Goal: Task Accomplishment & Management: Complete application form

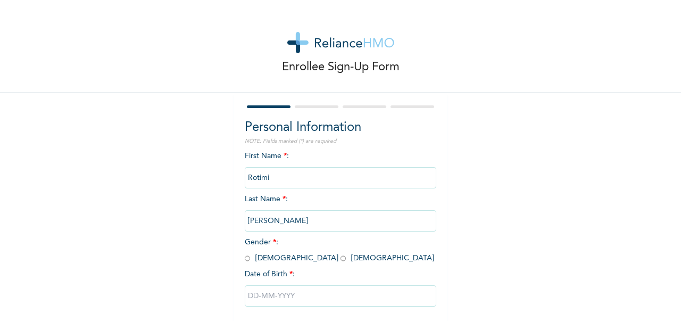
click at [245, 262] on input "radio" at bounding box center [247, 258] width 5 height 10
radio input "true"
click at [274, 303] on input "text" at bounding box center [341, 295] width 192 height 21
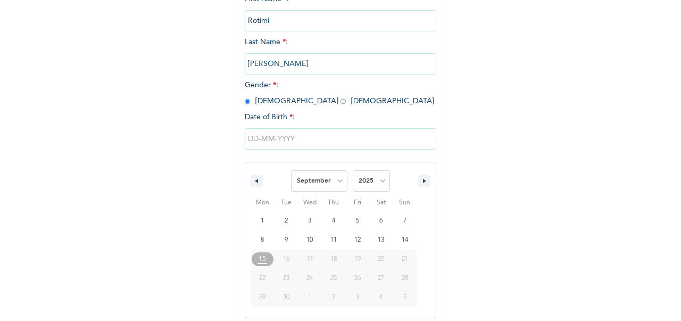
scroll to position [163, 0]
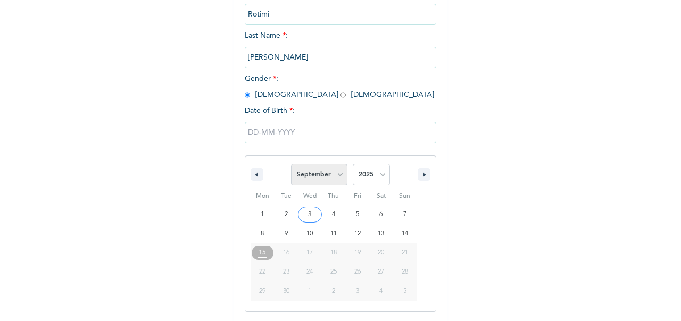
click at [338, 180] on select "January February March April May June July August September October November De…" at bounding box center [319, 174] width 56 height 21
select select "2"
click at [291, 165] on select "January February March April May June July August September October November De…" at bounding box center [319, 174] width 56 height 21
click at [370, 179] on select "2025 2024 2023 2022 2021 2020 2019 2018 2017 2016 2015 2014 2013 2012 2011 2010…" at bounding box center [371, 174] width 37 height 21
select select "1984"
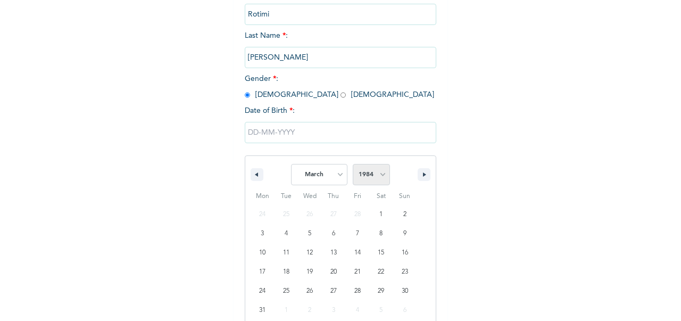
click at [353, 165] on select "2025 2024 2023 2022 2021 2020 2019 2018 2017 2016 2015 2014 2013 2012 2011 2010…" at bounding box center [371, 174] width 37 height 21
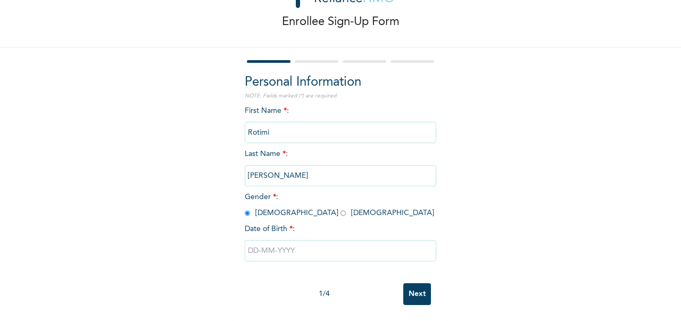
click at [327, 246] on input "text" at bounding box center [341, 250] width 192 height 21
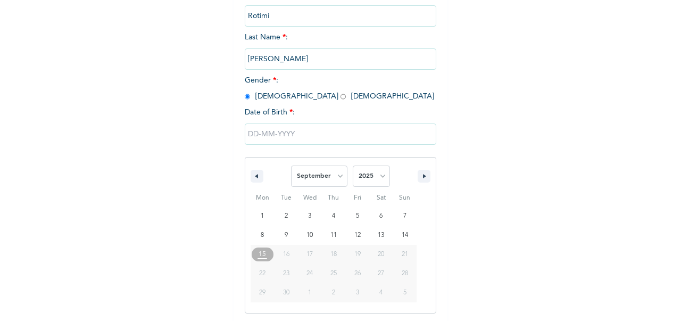
scroll to position [163, 0]
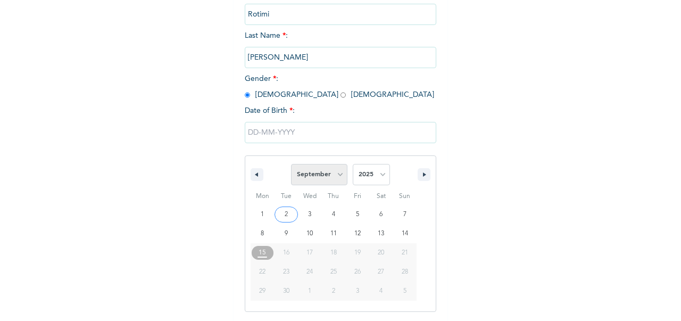
click at [338, 178] on select "January February March April May June July August September October November De…" at bounding box center [319, 174] width 56 height 21
select select "2"
click at [291, 165] on select "January February March April May June July August September October November De…" at bounding box center [319, 174] width 56 height 21
click at [378, 177] on select "2025 2024 2023 2022 2021 2020 2019 2018 2017 2016 2015 2014 2013 2012 2011 2010…" at bounding box center [371, 174] width 37 height 21
select select "1984"
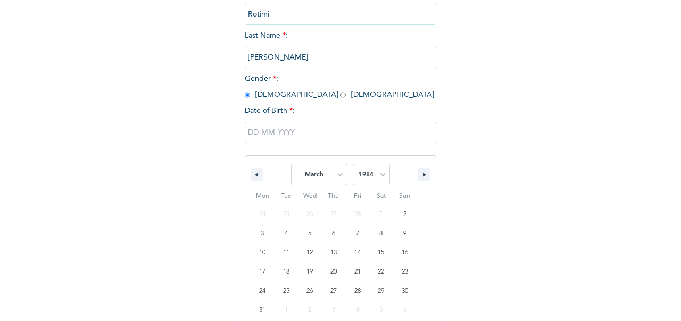
click at [353, 165] on select "2025 2024 2023 2022 2021 2020 2019 2018 2017 2016 2015 2014 2013 2012 2011 2010…" at bounding box center [371, 174] width 37 height 21
type input "[DATE]"
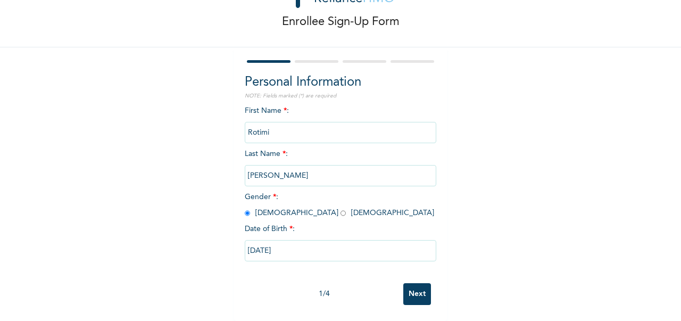
drag, startPoint x: 672, startPoint y: 136, endPoint x: 666, endPoint y: 189, distance: 53.7
click at [666, 189] on div "Enrollee Sign-Up Form Personal Information NOTE: Fields marked (*) are required…" at bounding box center [340, 138] width 681 height 366
click at [404, 287] on input "Next" at bounding box center [417, 294] width 28 height 22
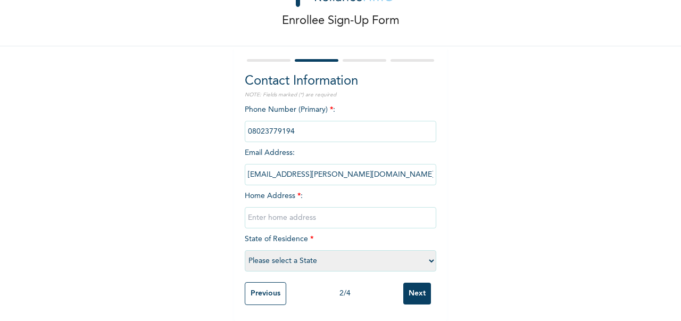
click at [317, 209] on input "text" at bounding box center [341, 217] width 192 height 21
type input "[STREET_ADDRESS][PERSON_NAME]."
click at [332, 251] on select "Please select a State [PERSON_NAME] (FCT) [PERSON_NAME] Ibom [GEOGRAPHIC_DATA] …" at bounding box center [341, 260] width 192 height 21
select select "25"
click at [245, 250] on select "Please select a State [PERSON_NAME] (FCT) [PERSON_NAME] Ibom [GEOGRAPHIC_DATA] …" at bounding box center [341, 260] width 192 height 21
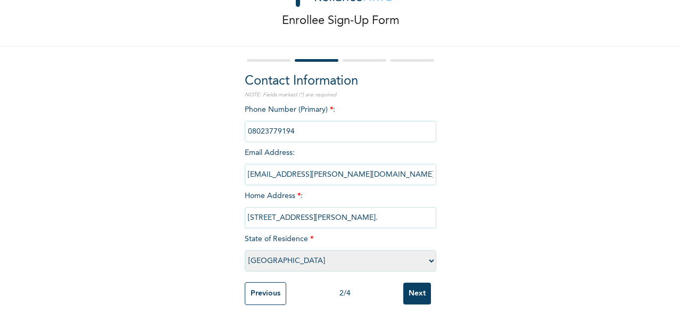
click at [410, 287] on input "Next" at bounding box center [417, 294] width 28 height 22
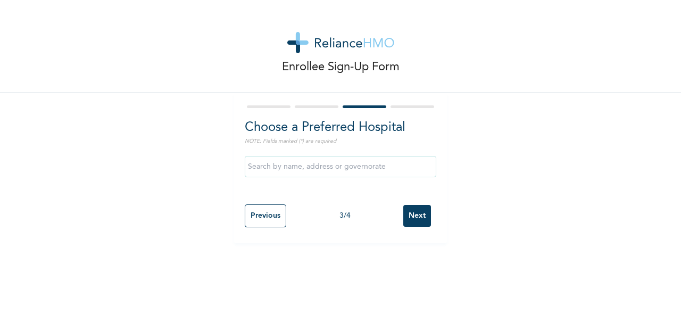
scroll to position [0, 0]
click at [311, 173] on input "text" at bounding box center [341, 166] width 192 height 21
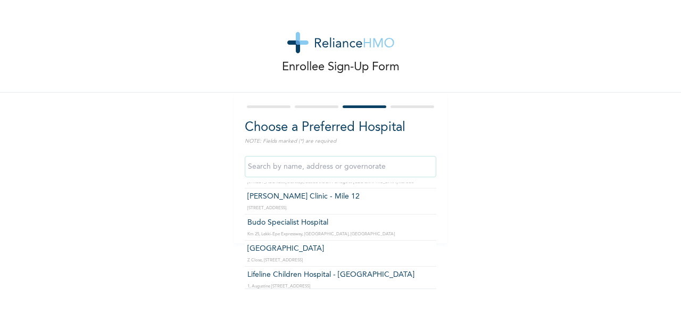
scroll to position [149, 0]
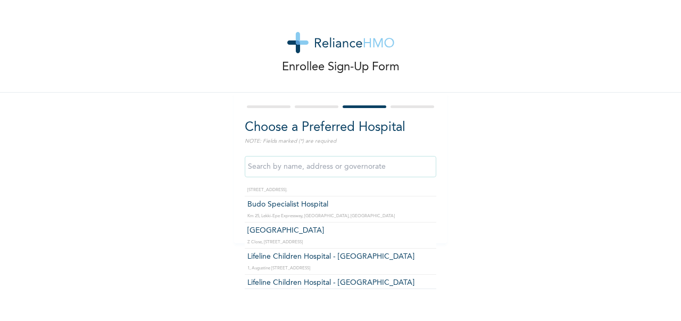
click at [360, 164] on input "text" at bounding box center [341, 166] width 192 height 21
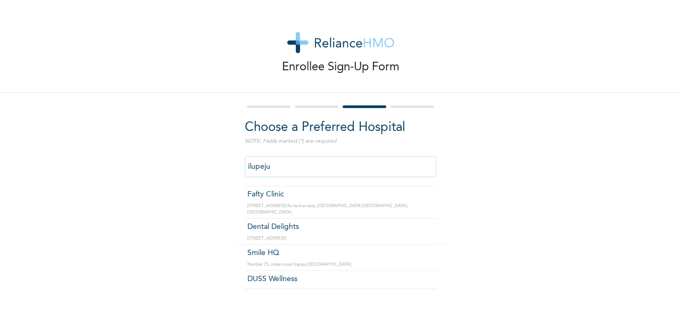
scroll to position [105, 0]
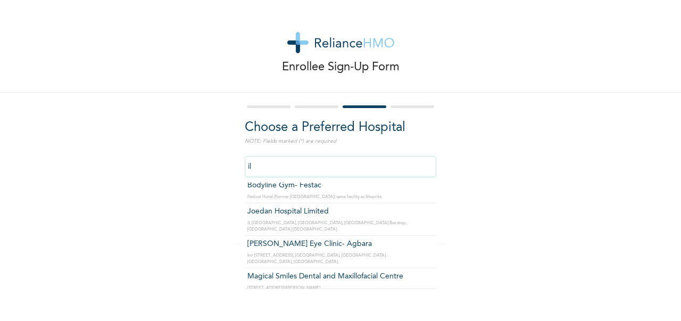
type input "i"
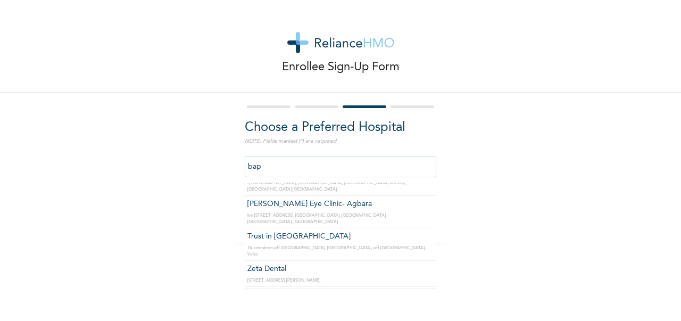
scroll to position [0, 0]
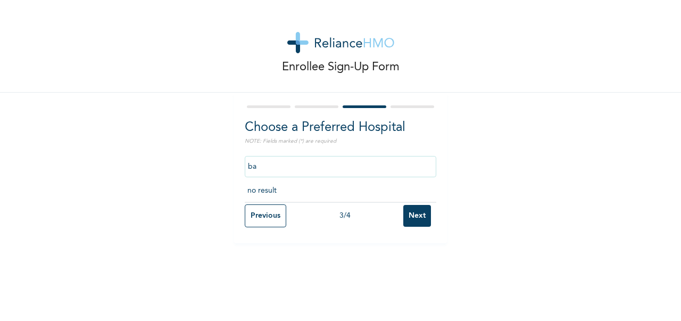
type input "b"
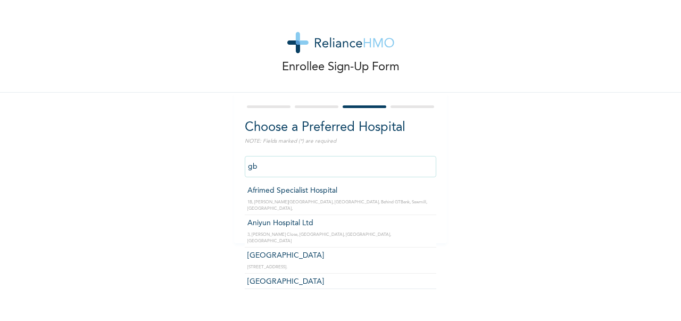
type input "g"
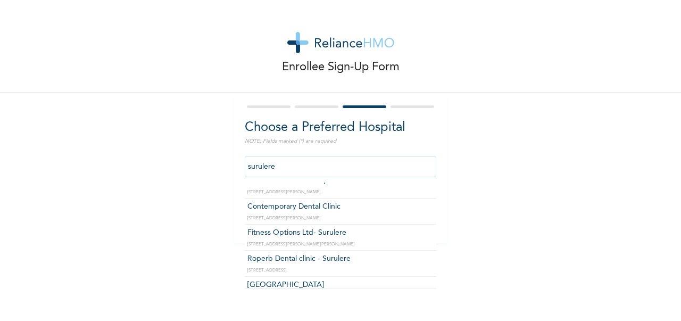
scroll to position [532, 0]
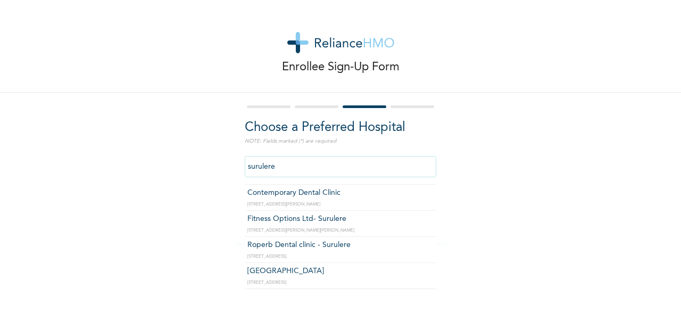
click at [315, 165] on input "surulere" at bounding box center [341, 166] width 192 height 21
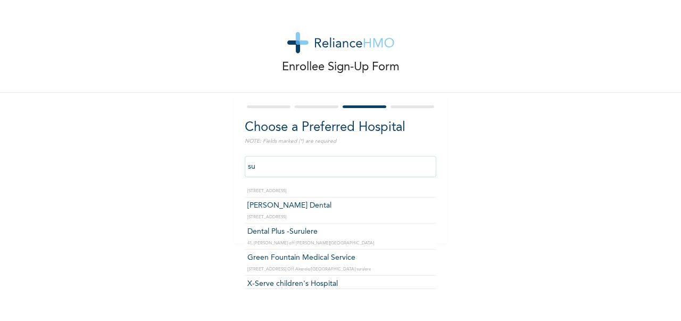
type input "s"
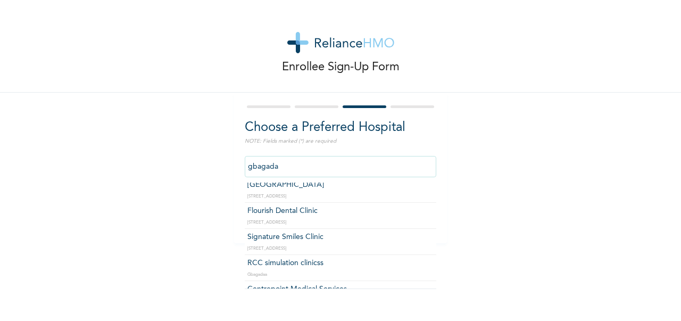
scroll to position [260, 0]
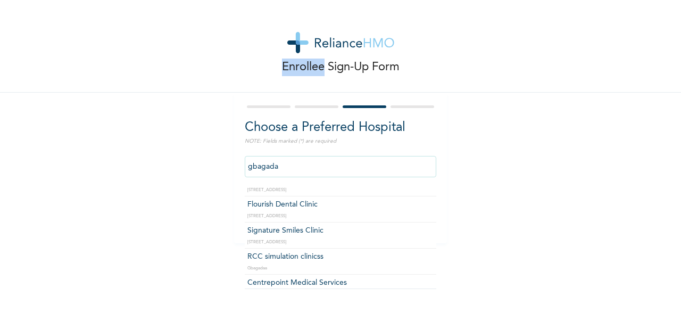
type input "gbagada"
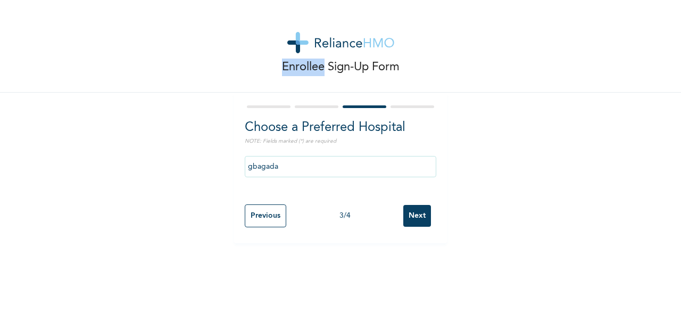
click at [12, 297] on div "Enrollee Sign-Up Form Choose a Preferred Hospital NOTE: Fields marked (*) are r…" at bounding box center [340, 160] width 681 height 321
click at [258, 223] on input "Previous" at bounding box center [265, 215] width 41 height 23
select select "25"
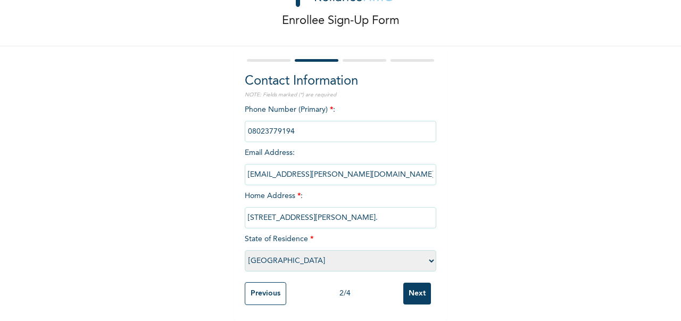
scroll to position [55, 0]
click at [417, 285] on input "Next" at bounding box center [417, 294] width 28 height 22
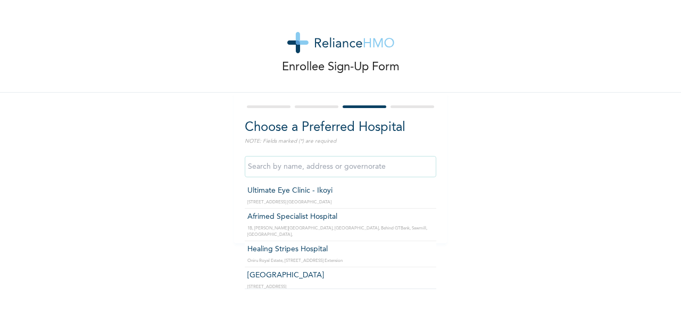
click at [343, 171] on input "text" at bounding box center [341, 166] width 192 height 21
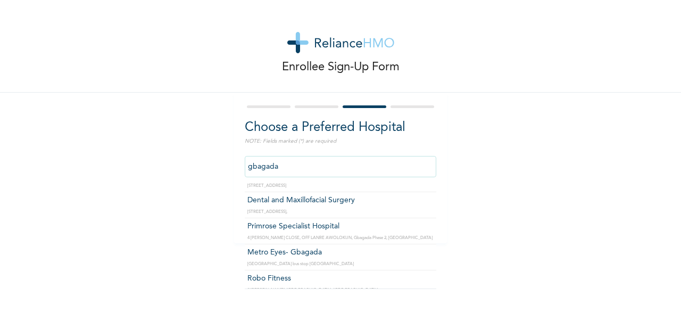
scroll to position [85, 0]
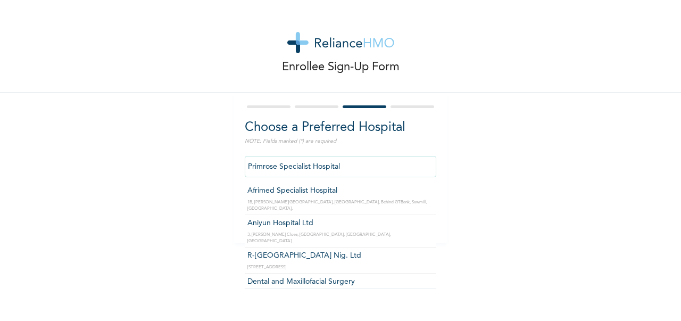
click at [372, 167] on input "Primrose Specialist Hospital" at bounding box center [341, 166] width 192 height 21
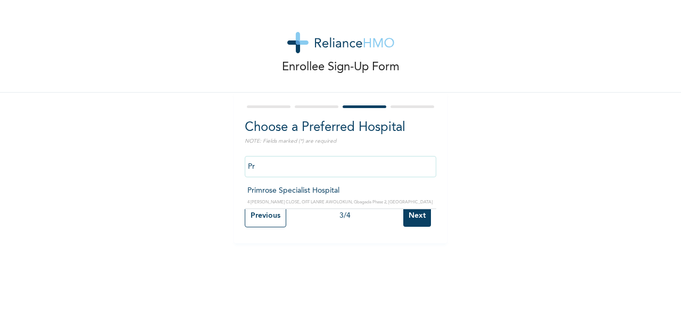
type input "P"
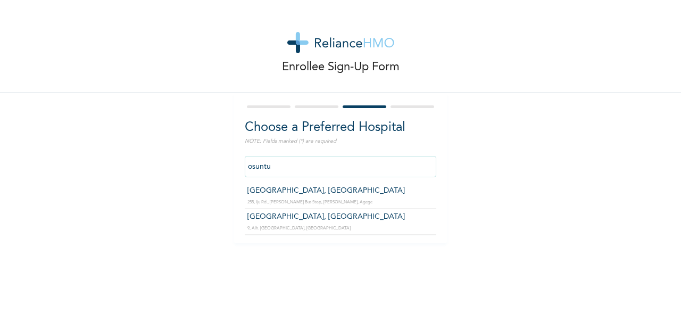
type input "[GEOGRAPHIC_DATA], [GEOGRAPHIC_DATA]"
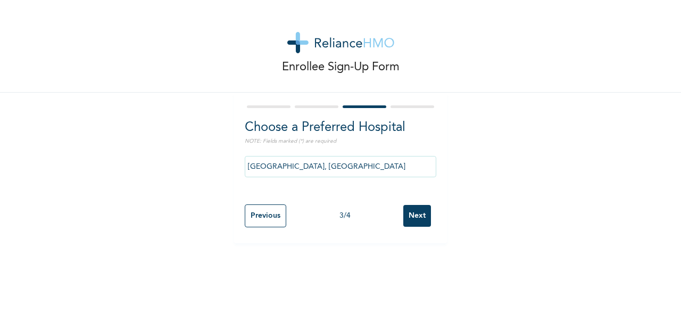
click at [418, 220] on input "Next" at bounding box center [417, 216] width 28 height 22
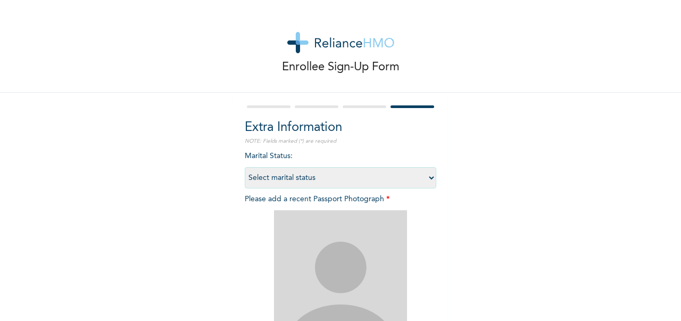
click at [421, 180] on select "Select marital status [DEMOGRAPHIC_DATA] Married [DEMOGRAPHIC_DATA] Widow/[DEMO…" at bounding box center [341, 177] width 192 height 21
select select "2"
click at [245, 167] on select "Select marital status [DEMOGRAPHIC_DATA] Married [DEMOGRAPHIC_DATA] Widow/[DEMO…" at bounding box center [341, 177] width 192 height 21
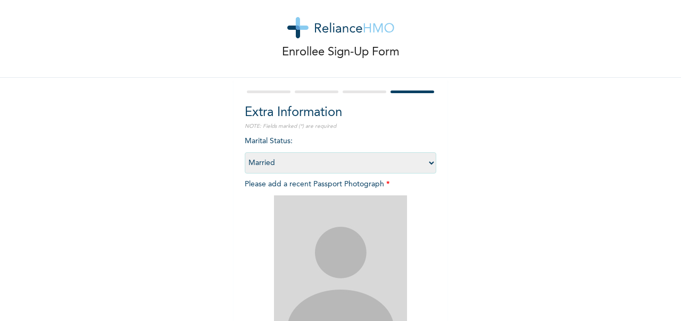
scroll to position [0, 0]
